Goal: Book appointment/travel/reservation

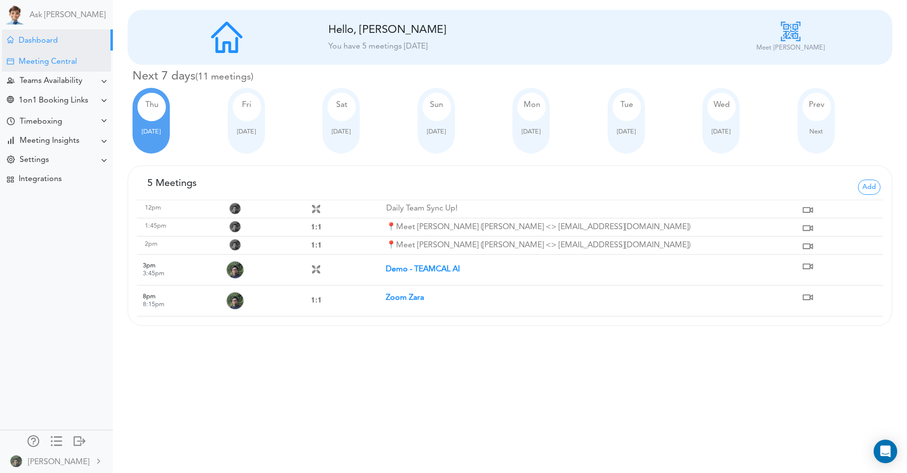
click at [47, 51] on div "Meeting Central" at bounding box center [56, 61] width 109 height 21
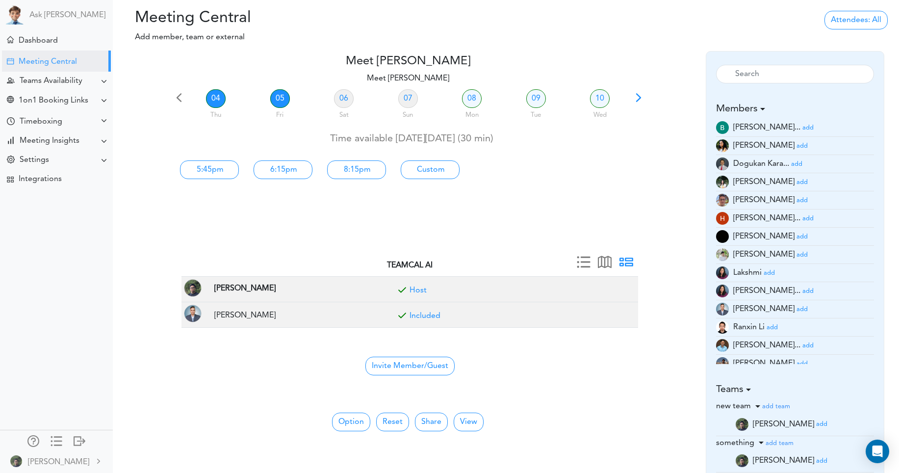
click at [280, 94] on link "05" at bounding box center [280, 98] width 20 height 19
drag, startPoint x: 356, startPoint y: 425, endPoint x: 349, endPoint y: 377, distance: 48.1
click at [355, 425] on button "Option" at bounding box center [351, 422] width 38 height 19
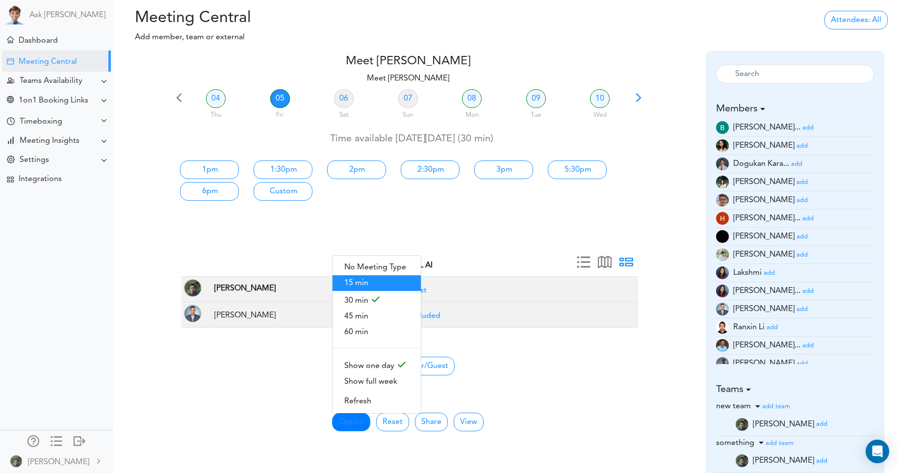
click at [368, 281] on span "15 min" at bounding box center [377, 283] width 88 height 16
